Goal: Find specific page/section: Find specific page/section

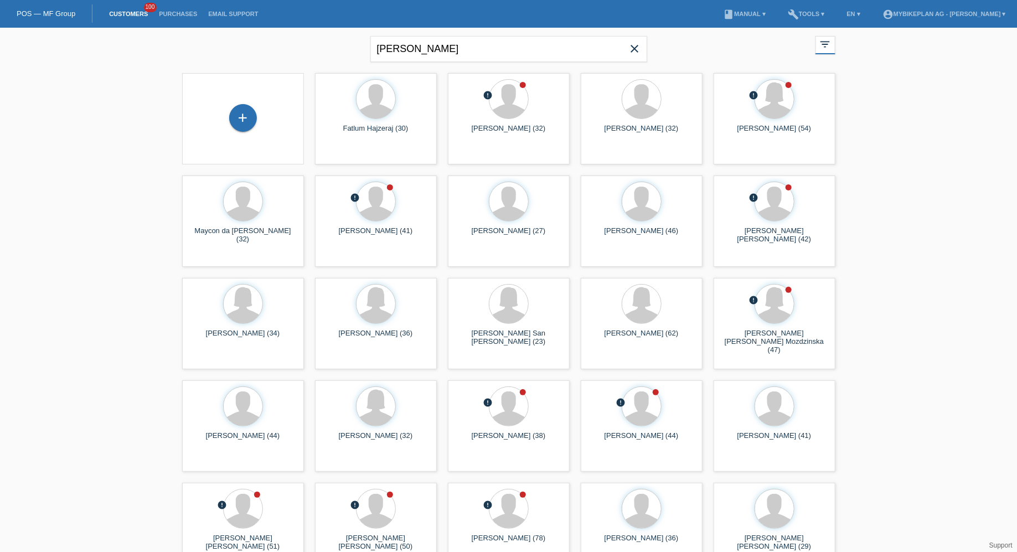
type input "[PERSON_NAME]"
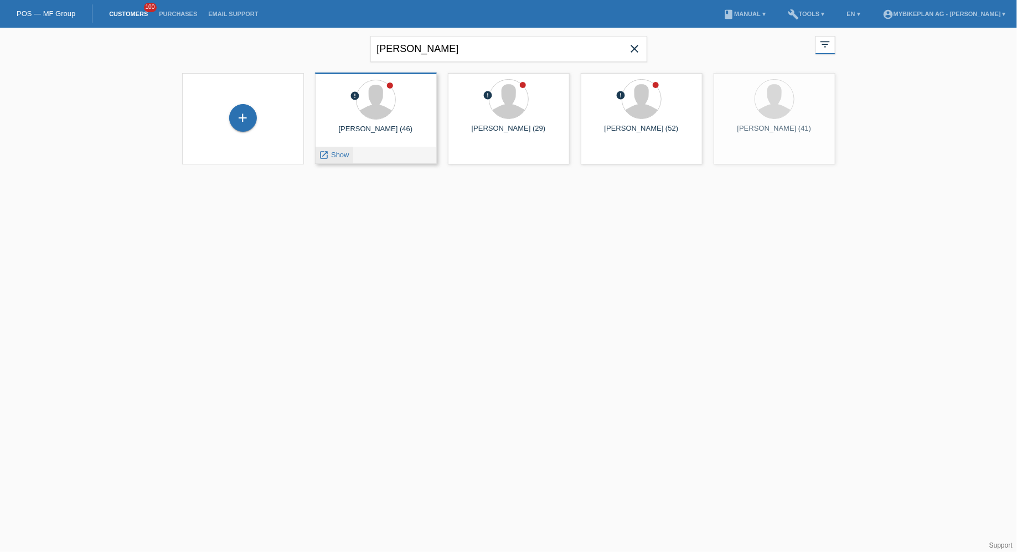
click at [340, 159] on div "launch Show" at bounding box center [334, 155] width 38 height 17
click at [340, 146] on div "error [PERSON_NAME] (46) launch Show" at bounding box center [376, 118] width 122 height 91
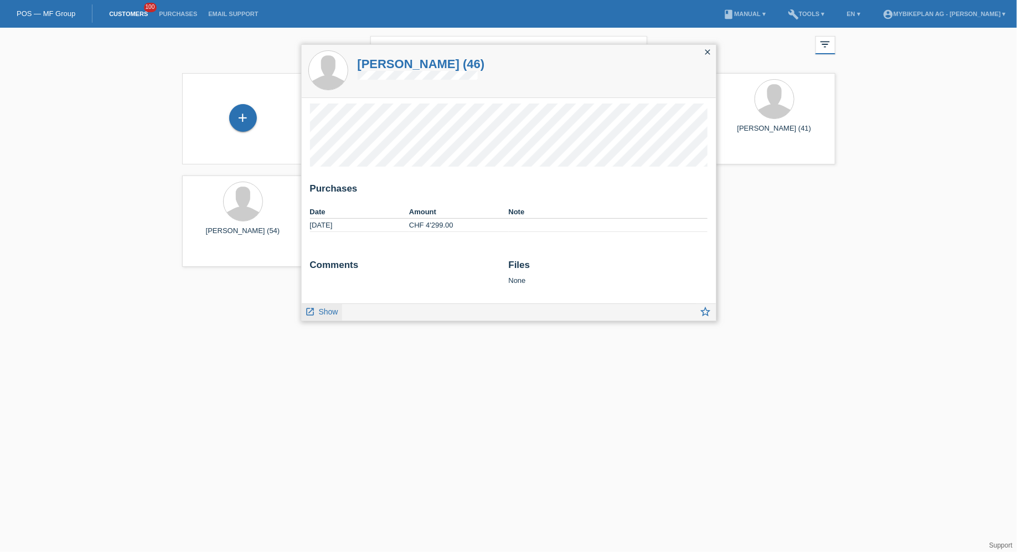
click at [340, 317] on div "launch Show" at bounding box center [322, 312] width 40 height 17
click at [328, 314] on span "Show" at bounding box center [328, 311] width 19 height 9
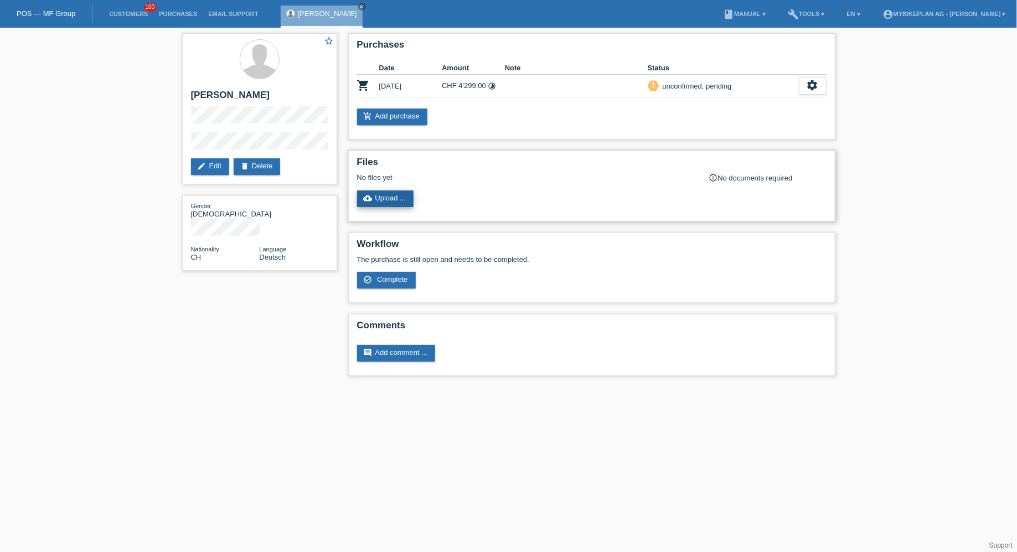
click at [390, 203] on link "cloud_upload Upload ..." at bounding box center [385, 198] width 57 height 17
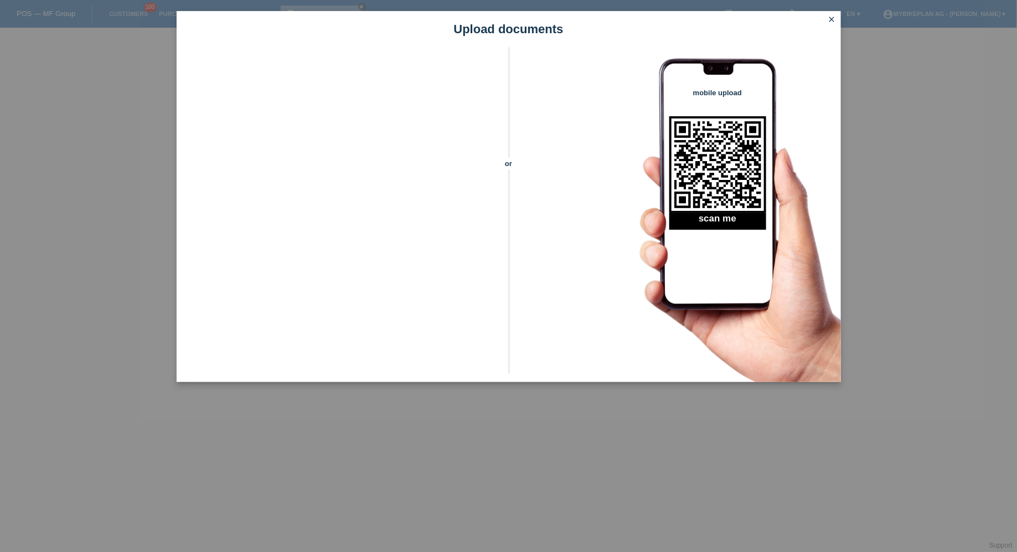
click at [834, 20] on icon "close" at bounding box center [831, 19] width 9 height 9
